Goal: Obtain resource: Download file/media

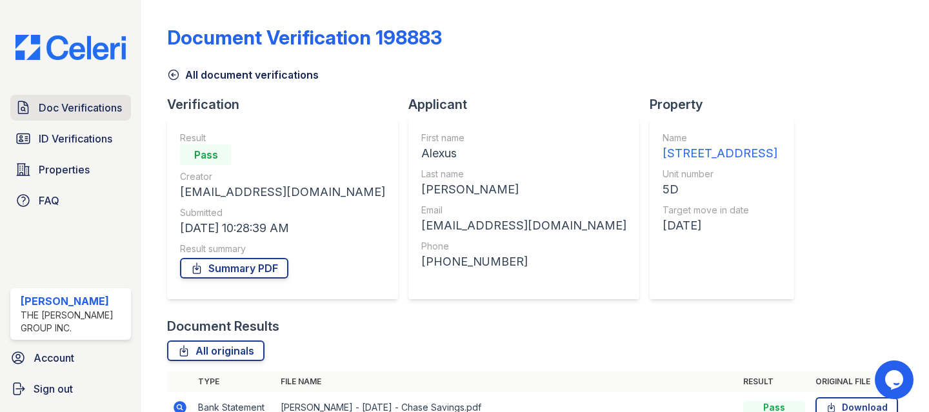
click at [81, 115] on span "Doc Verifications" at bounding box center [80, 107] width 83 height 15
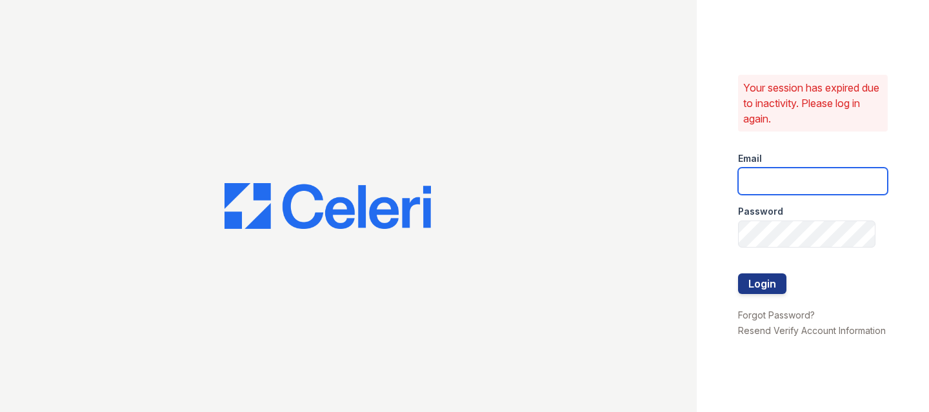
type input "raymond+jaygroup@bohemiarealtygroup.com"
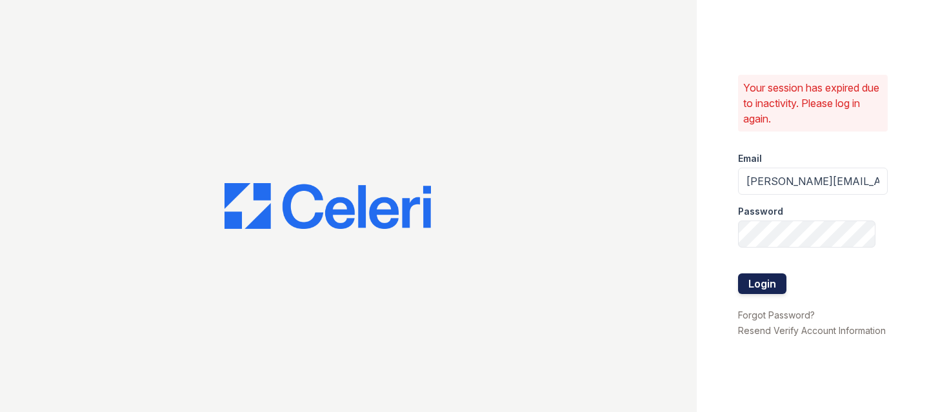
click at [771, 273] on button "Login" at bounding box center [762, 283] width 48 height 21
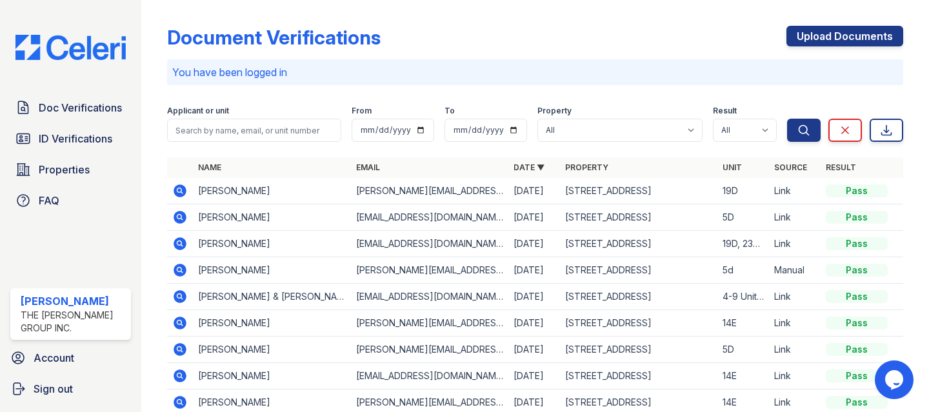
click at [180, 190] on icon at bounding box center [179, 189] width 3 height 3
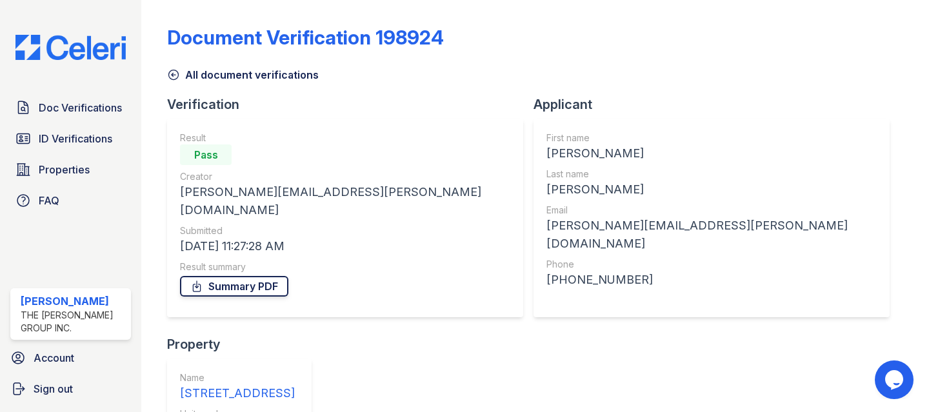
click at [215, 276] on link "Summary PDF" at bounding box center [234, 286] width 108 height 21
